Goal: Communication & Community: Connect with others

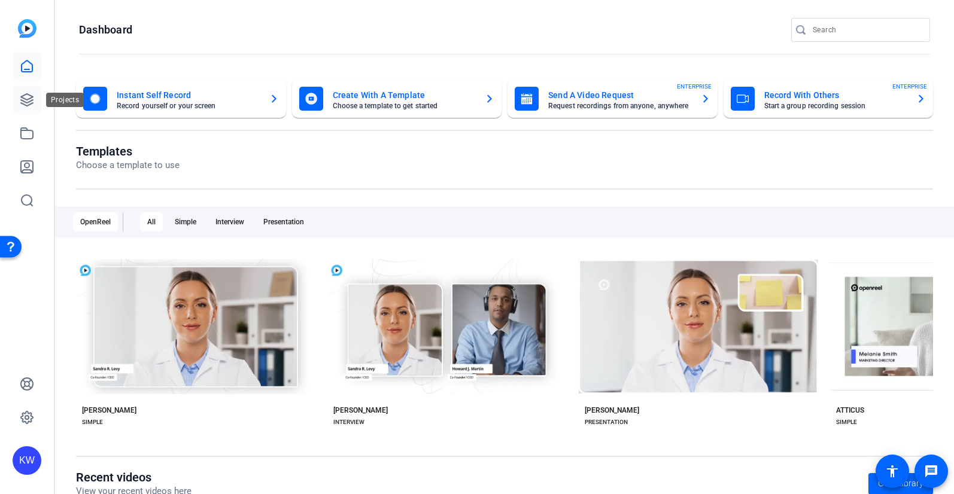
click at [29, 101] on icon at bounding box center [27, 100] width 14 height 14
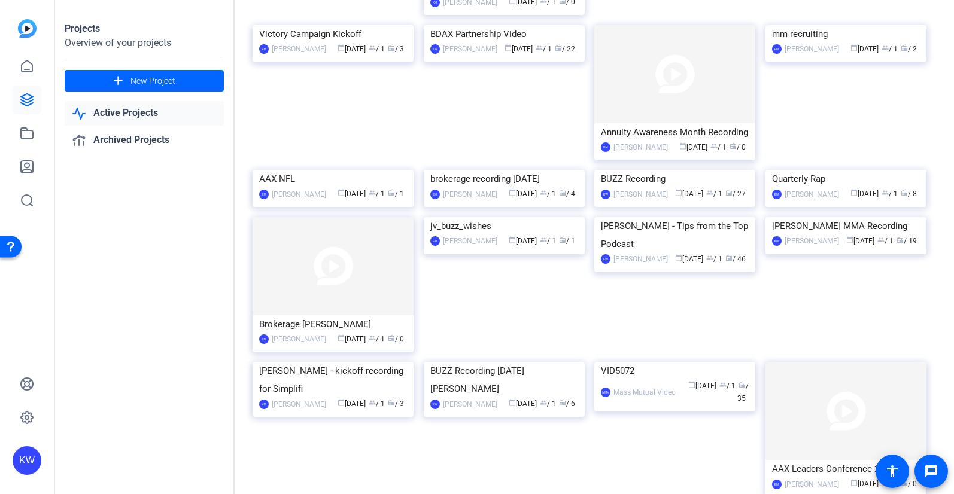
scroll to position [206, 0]
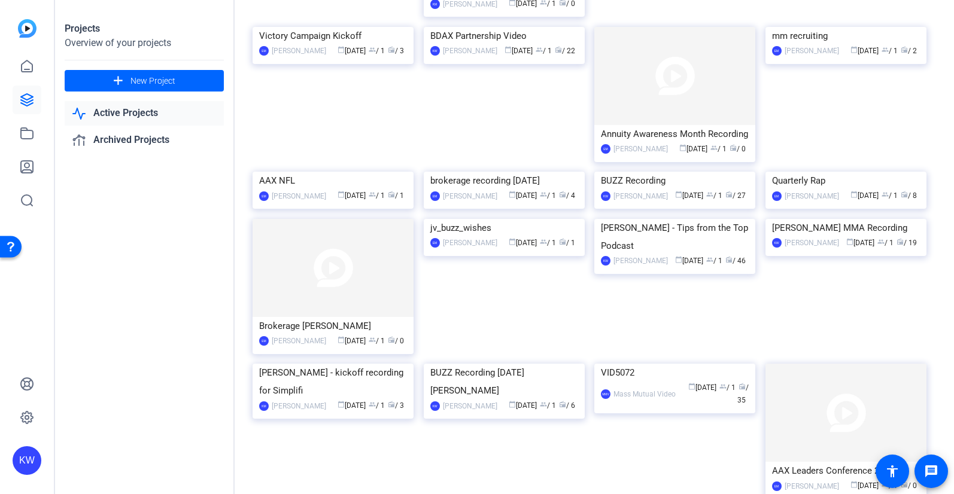
click at [516, 27] on img at bounding box center [504, 27] width 161 height 0
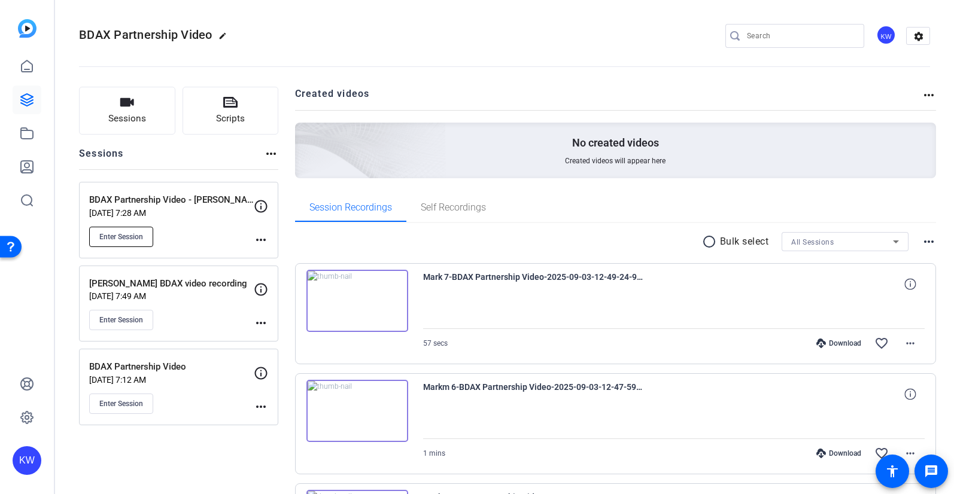
click at [130, 233] on span "Enter Session" at bounding box center [121, 237] width 44 height 10
click at [120, 112] on span "Sessions" at bounding box center [127, 119] width 38 height 14
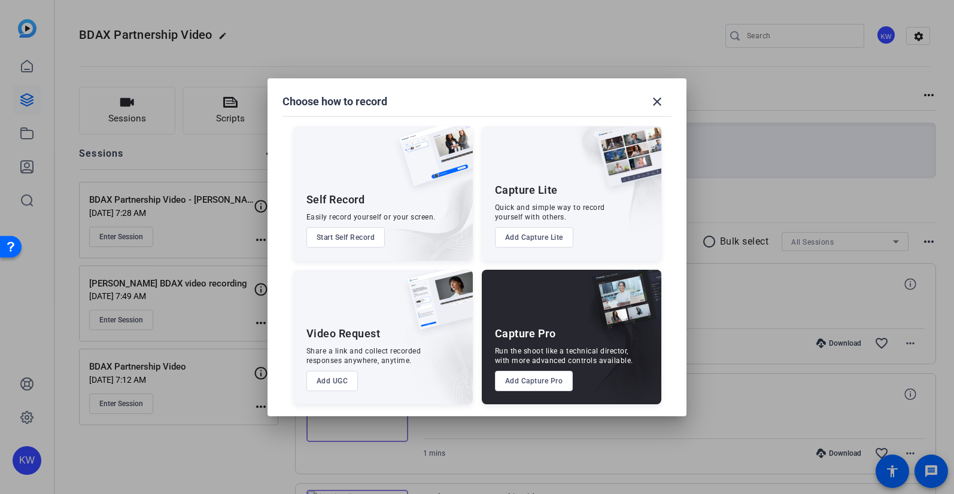
click at [532, 382] on button "Add Capture Pro" at bounding box center [534, 381] width 78 height 20
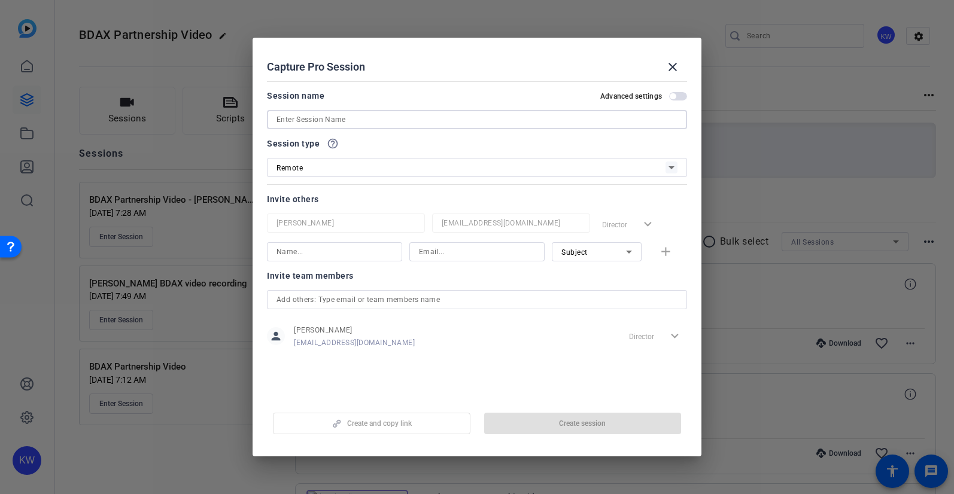
click at [370, 121] on input at bounding box center [476, 119] width 401 height 14
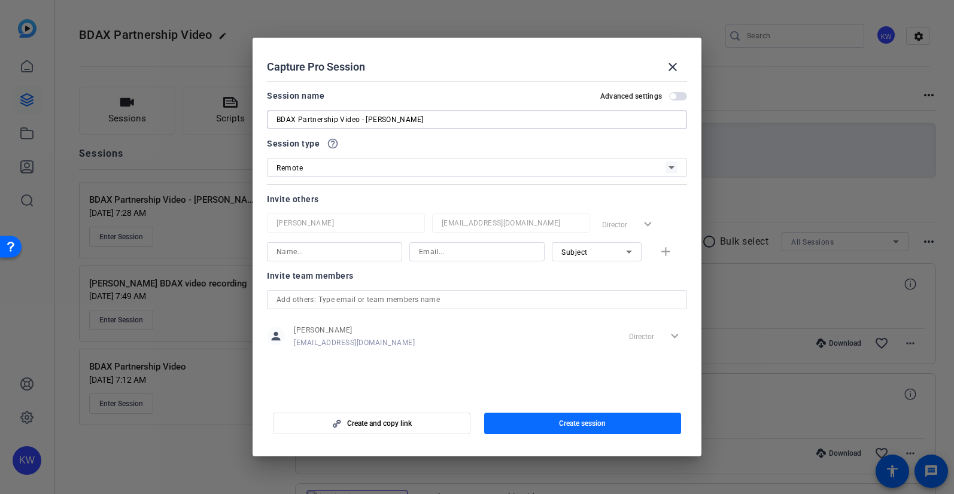
type input "BDAX Partnership Video - [PERSON_NAME]"
click at [583, 425] on span "Create session" at bounding box center [582, 424] width 47 height 10
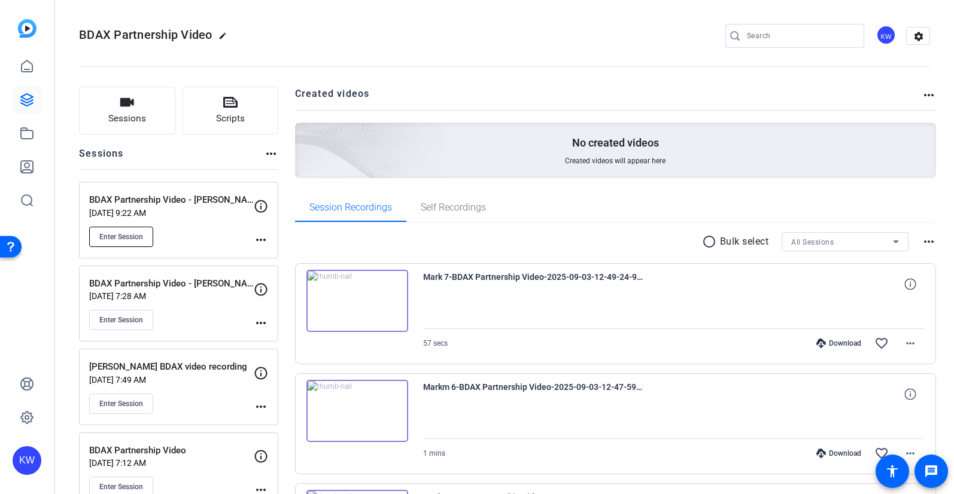
click at [127, 239] on span "Enter Session" at bounding box center [121, 237] width 44 height 10
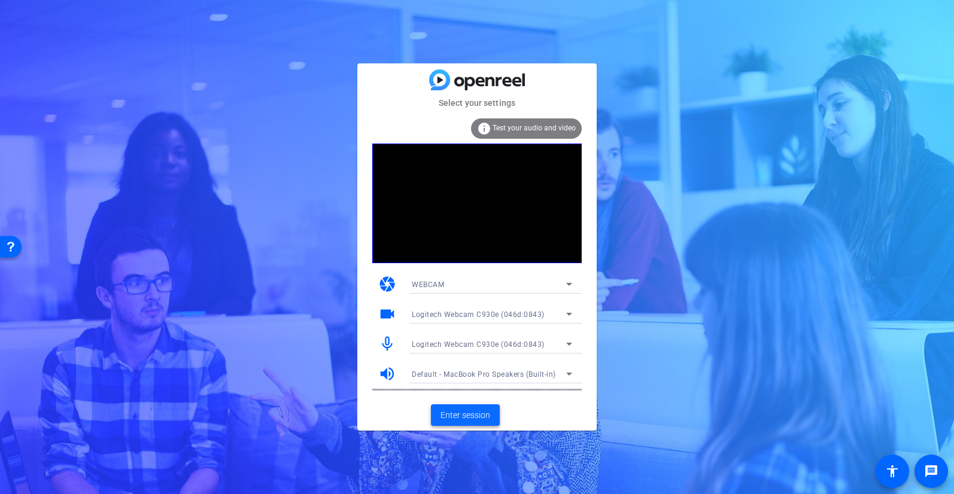
click at [473, 419] on span "Enter session" at bounding box center [465, 415] width 50 height 13
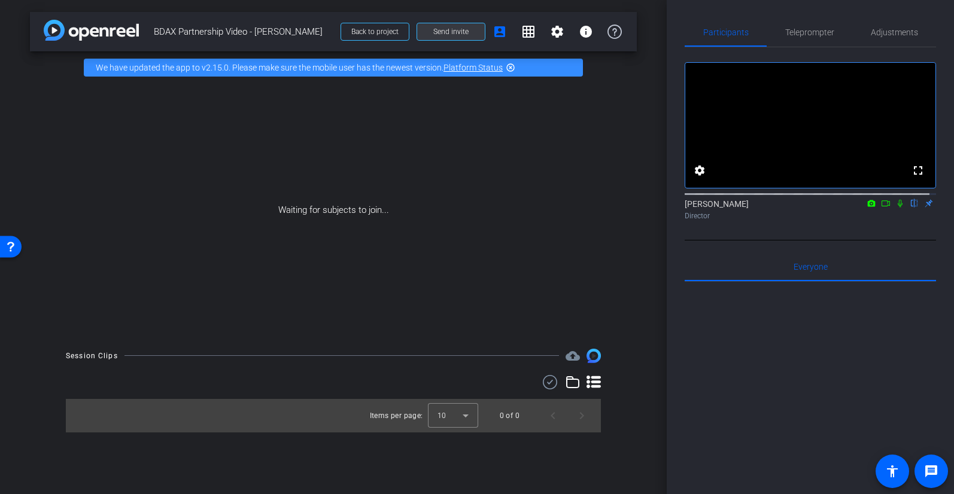
click at [445, 35] on span "Send invite" at bounding box center [450, 32] width 35 height 10
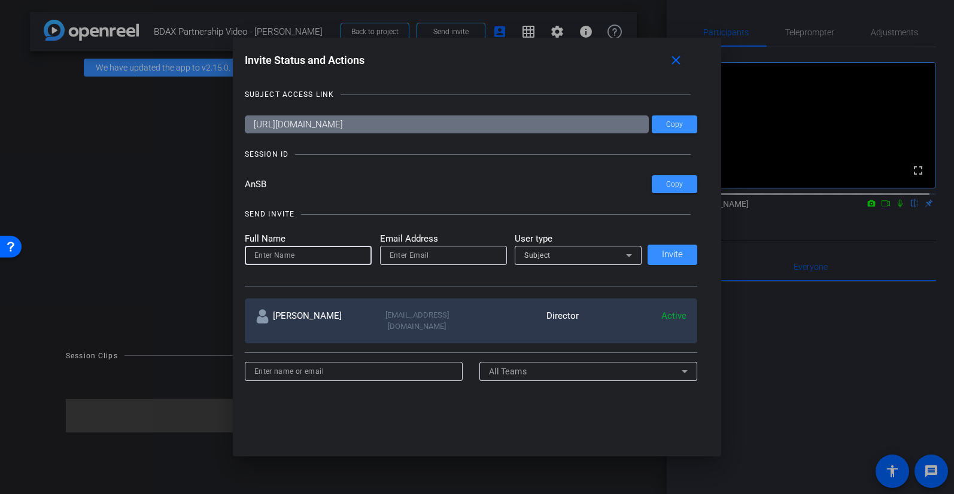
click at [300, 260] on input at bounding box center [308, 255] width 108 height 14
type input "[PERSON_NAME]"
paste input "[EMAIL_ADDRESS][DOMAIN_NAME]"
type input "[EMAIL_ADDRESS][DOMAIN_NAME]"
click at [665, 254] on span "Invite" at bounding box center [672, 254] width 21 height 9
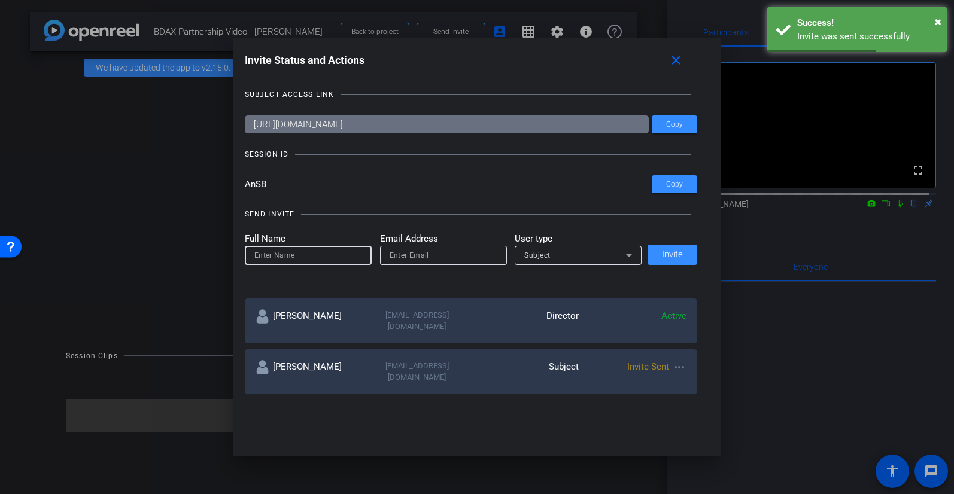
click at [326, 256] on input at bounding box center [308, 255] width 108 height 14
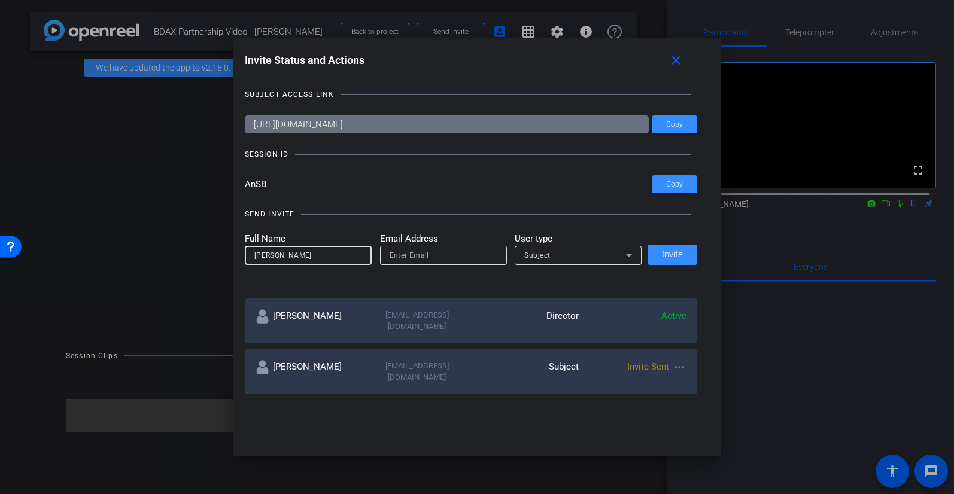
paste input "[EMAIL_ADDRESS][DOMAIN_NAME]"
type input "[PERSON_NAME] [EMAIL_ADDRESS][DOMAIN_NAME]"
click at [393, 259] on input "email" at bounding box center [444, 255] width 108 height 14
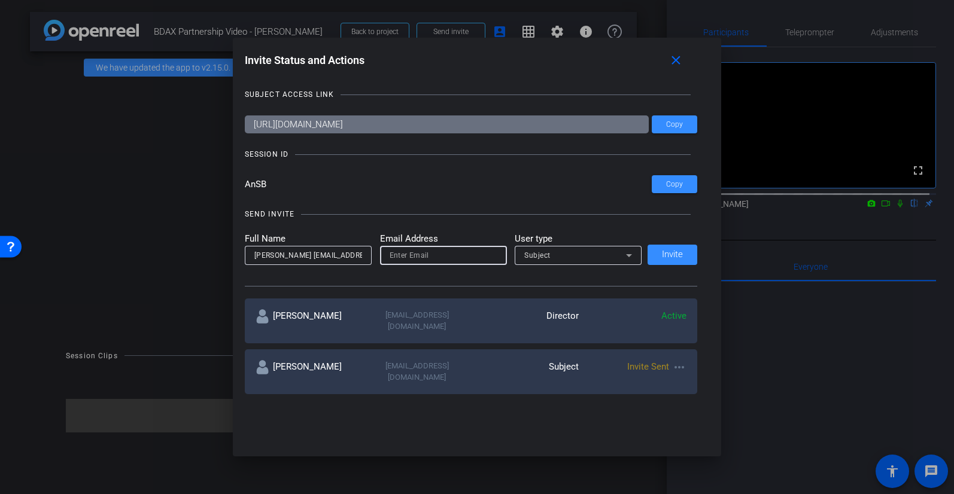
paste input "[EMAIL_ADDRESS][DOMAIN_NAME]"
type input "[EMAIL_ADDRESS][DOMAIN_NAME]"
drag, startPoint x: 305, startPoint y: 256, endPoint x: 385, endPoint y: 261, distance: 81.0
click at [385, 261] on form "Full Name [PERSON_NAME] [EMAIL_ADDRESS][DOMAIN_NAME] Email Address [EMAIL_ADDRE…" at bounding box center [443, 248] width 397 height 33
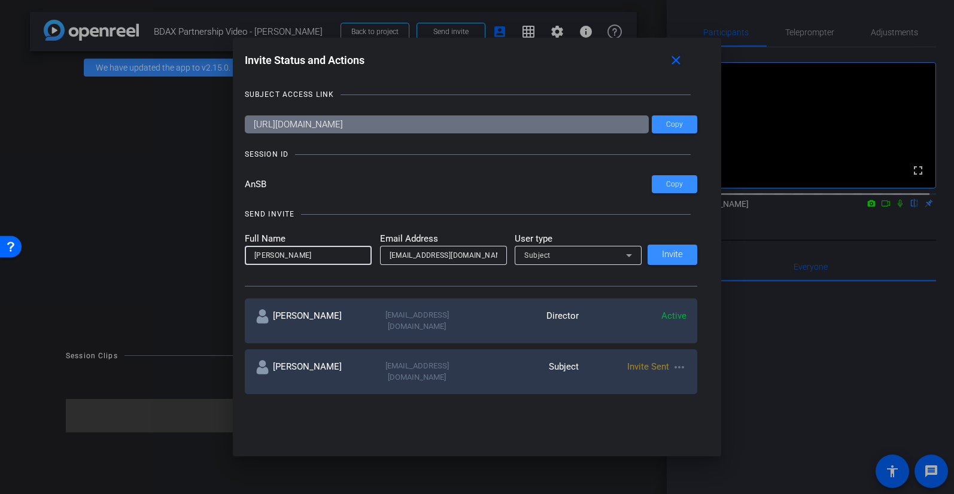
scroll to position [0, 0]
type input "[PERSON_NAME]"
click at [624, 250] on icon at bounding box center [629, 255] width 14 height 14
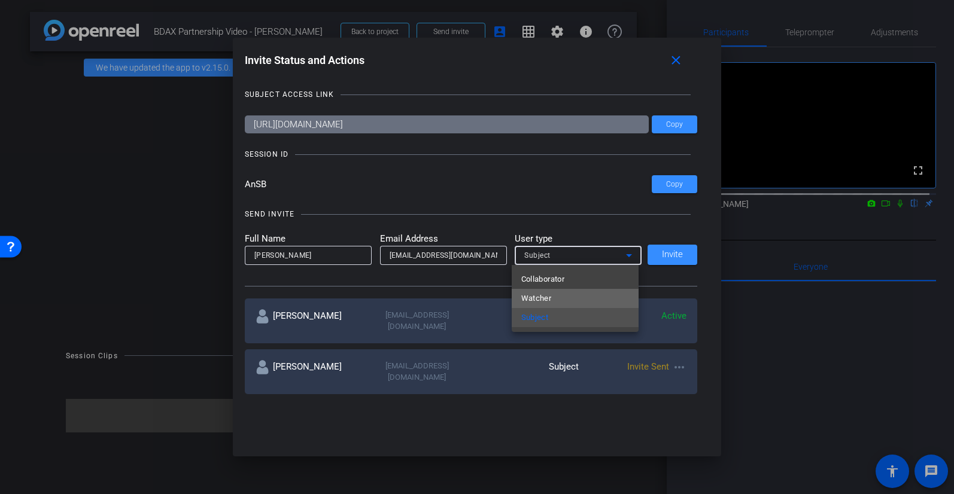
click at [575, 294] on mat-option "Watcher" at bounding box center [575, 298] width 127 height 19
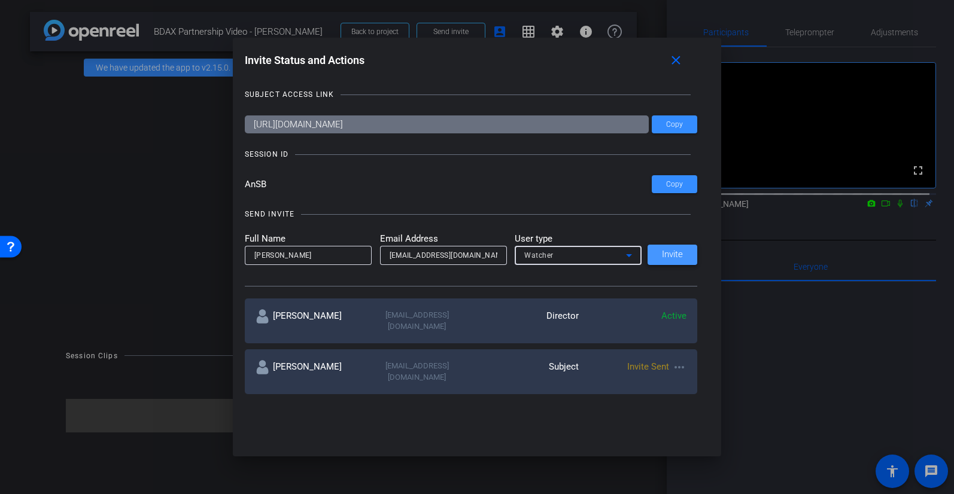
click at [673, 256] on span "Invite" at bounding box center [672, 254] width 21 height 9
click at [681, 63] on mat-icon "close" at bounding box center [675, 60] width 15 height 15
